Goal: Complete application form

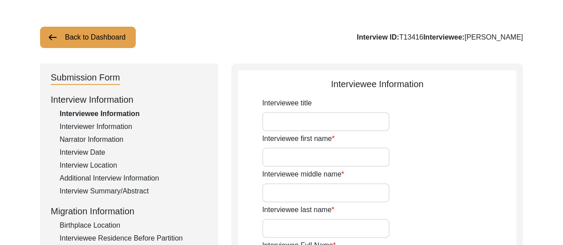
type input "Manju"
type input "n/a"
type input "Bose"
type input "[PERSON_NAME]"
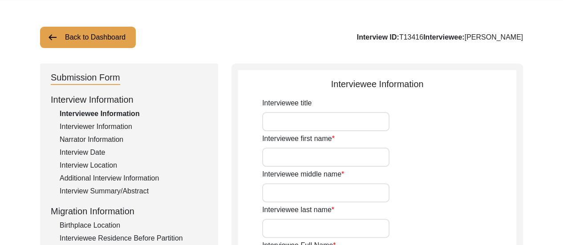
type input "[DATE]"
type input "88"
type input "[DEMOGRAPHIC_DATA]"
type input "Bengali"
type input "[DEMOGRAPHIC_DATA]"
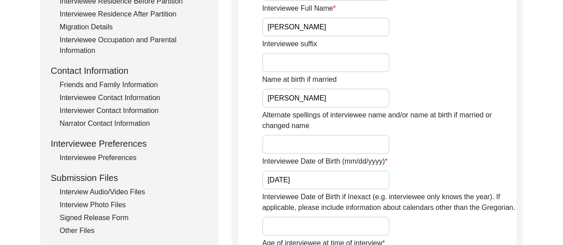
scroll to position [302, 0]
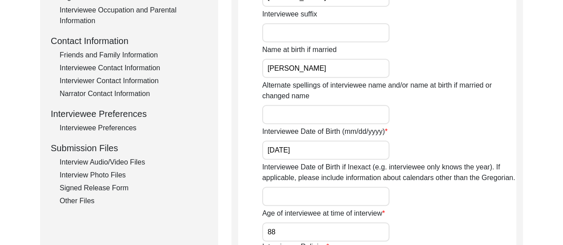
click at [113, 159] on div "Interview Audio/Video Files" at bounding box center [134, 162] width 148 height 11
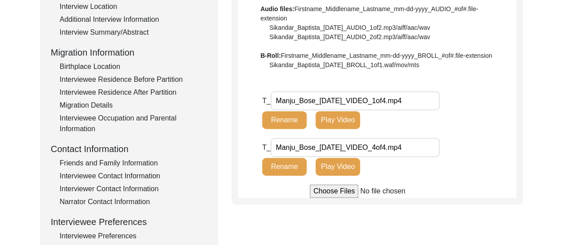
scroll to position [196, 0]
